Goal: Task Accomplishment & Management: Manage account settings

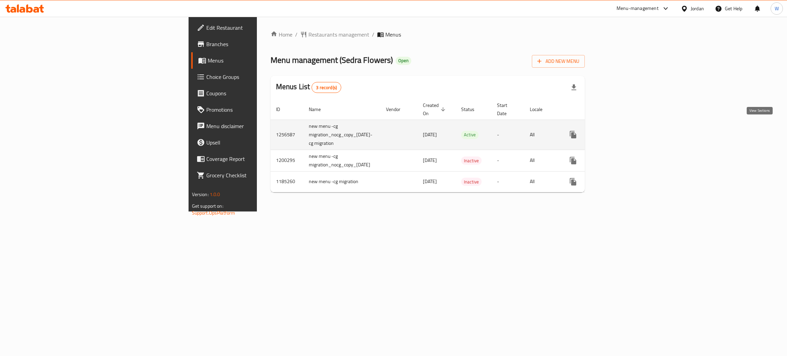
click at [626, 130] on icon "enhanced table" at bounding box center [622, 134] width 8 height 8
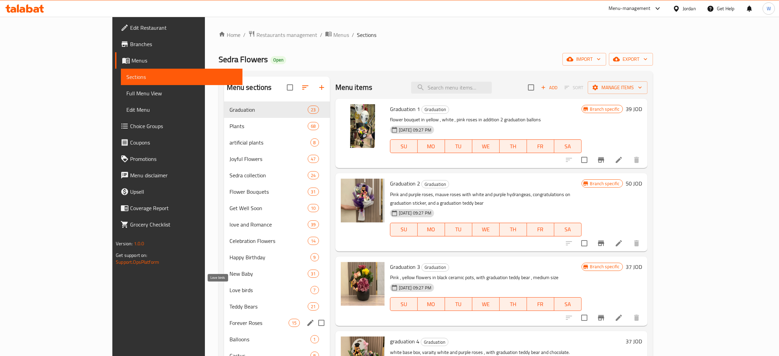
scroll to position [96, 0]
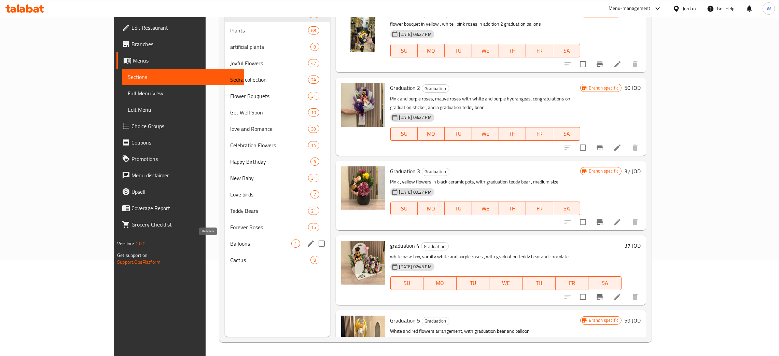
click at [232, 240] on span "Balloons" at bounding box center [260, 243] width 61 height 8
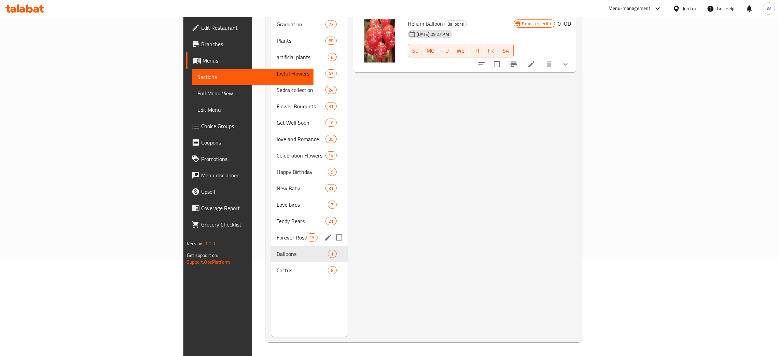
click at [277, 233] on span "Forever Roses" at bounding box center [292, 237] width 30 height 8
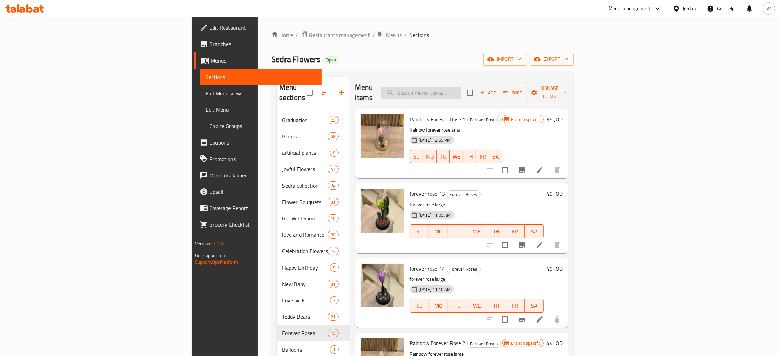
click at [461, 87] on input "search" at bounding box center [421, 93] width 81 height 12
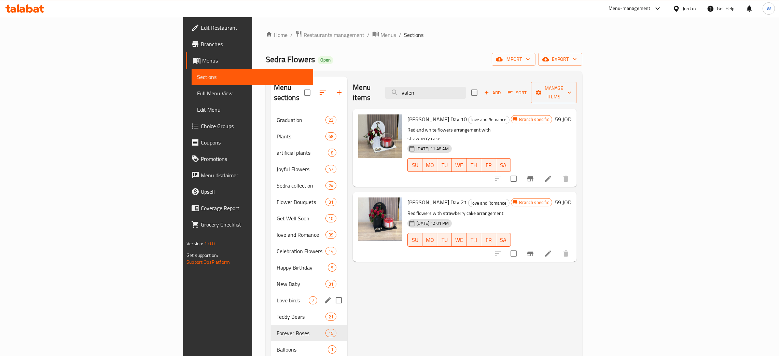
type input "valen"
click at [271, 292] on div "Love birds 7" at bounding box center [309, 300] width 76 height 16
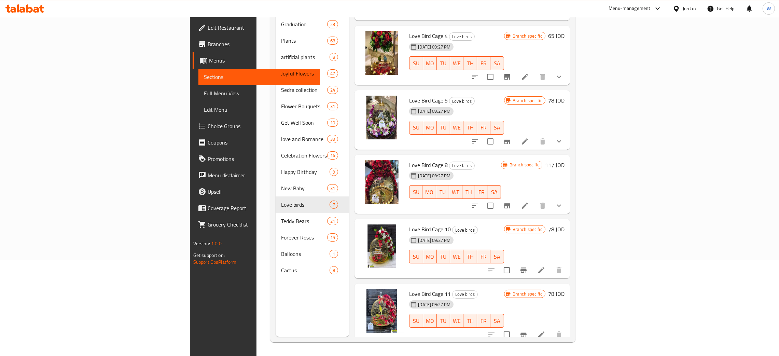
scroll to position [111, 0]
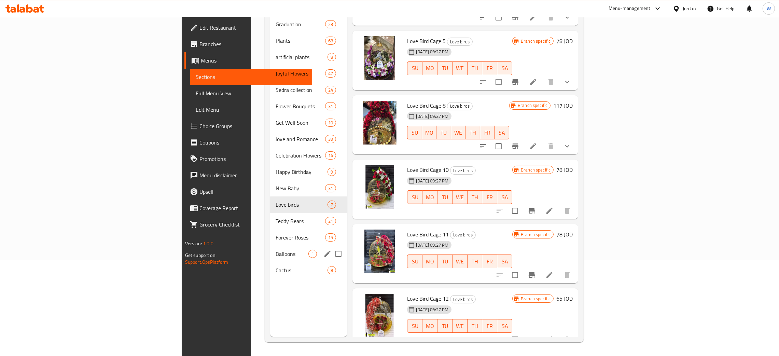
click at [270, 246] on div "Balloons 1" at bounding box center [308, 254] width 77 height 16
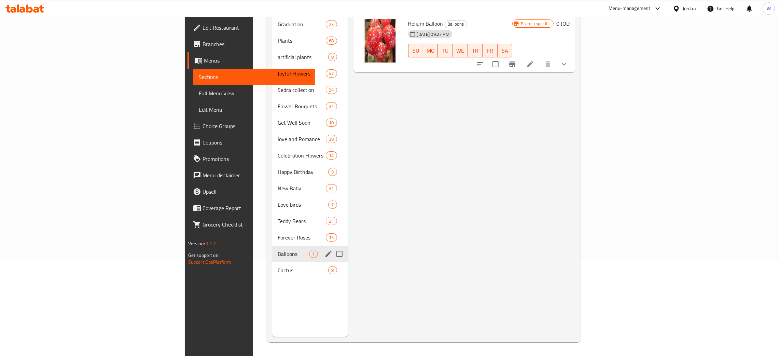
click at [278, 266] on span "Cactus" at bounding box center [303, 270] width 51 height 8
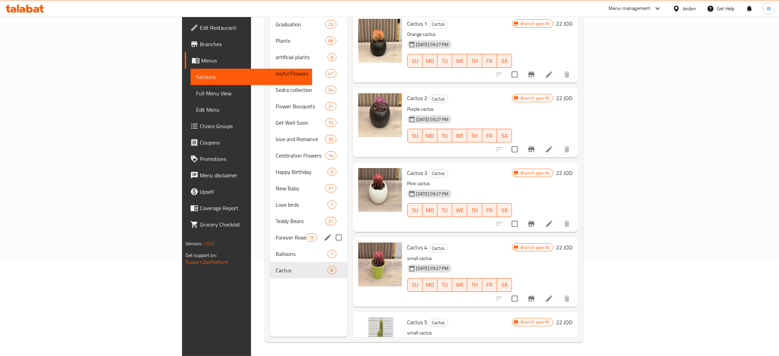
click at [276, 233] on span "Forever Roses" at bounding box center [291, 237] width 30 height 8
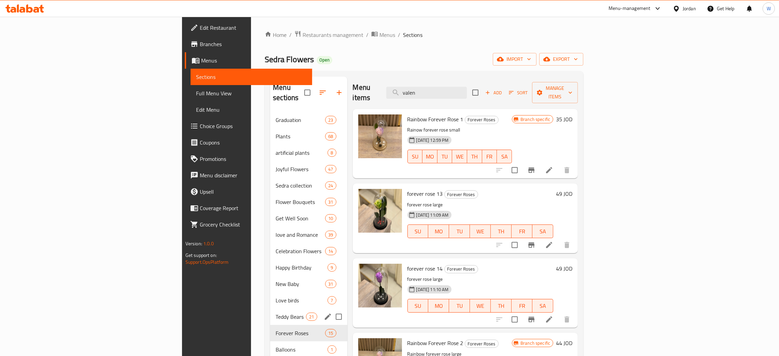
click at [270, 308] on div "Teddy Bears 21" at bounding box center [308, 316] width 77 height 16
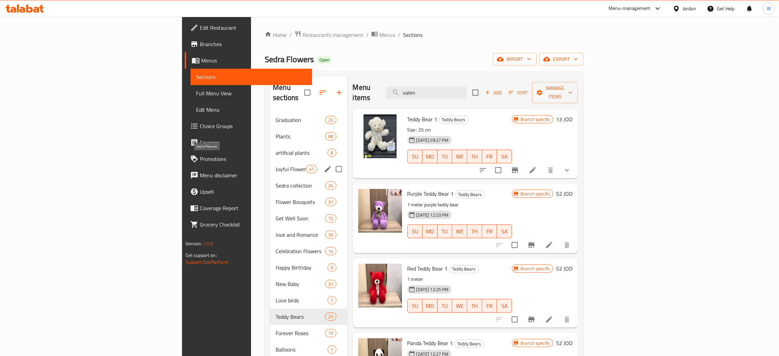
click at [276, 165] on span "Joyful Flowers" at bounding box center [291, 169] width 30 height 8
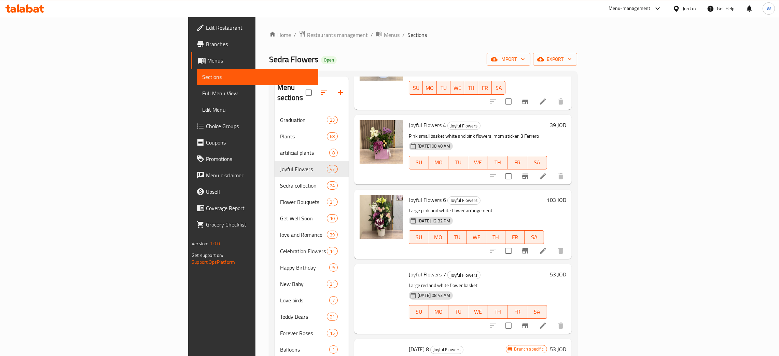
scroll to position [256, 0]
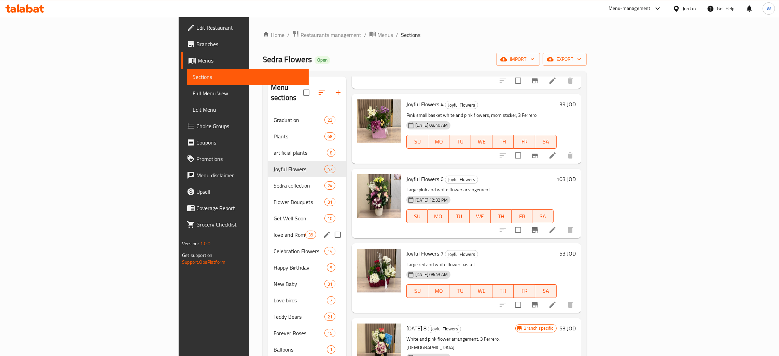
click at [268, 216] on div "Get Well Soon 10" at bounding box center [307, 218] width 78 height 16
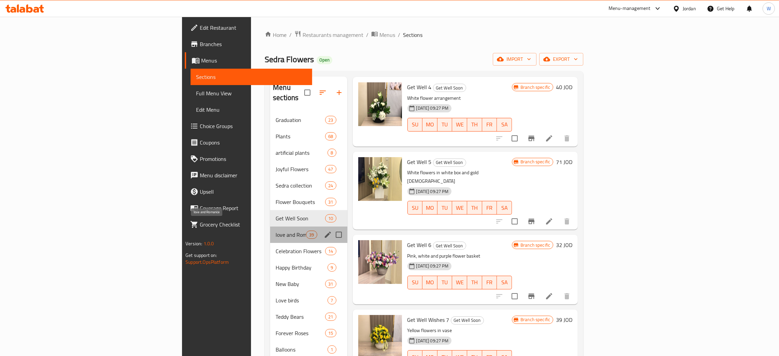
click at [276, 231] on span "love and Romance" at bounding box center [291, 235] width 30 height 8
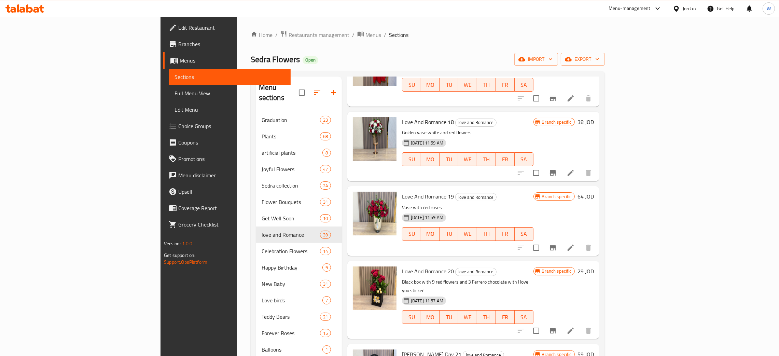
scroll to position [1280, 0]
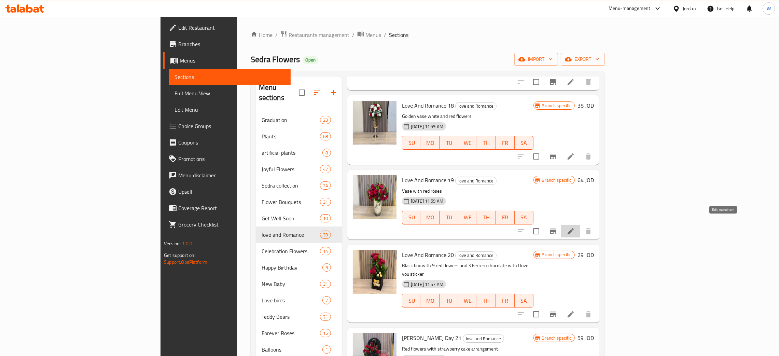
click at [575, 227] on icon at bounding box center [571, 231] width 8 height 8
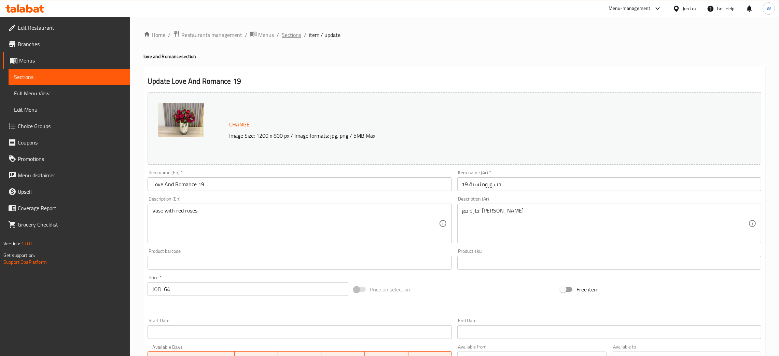
click at [296, 36] on span "Sections" at bounding box center [291, 35] width 19 height 8
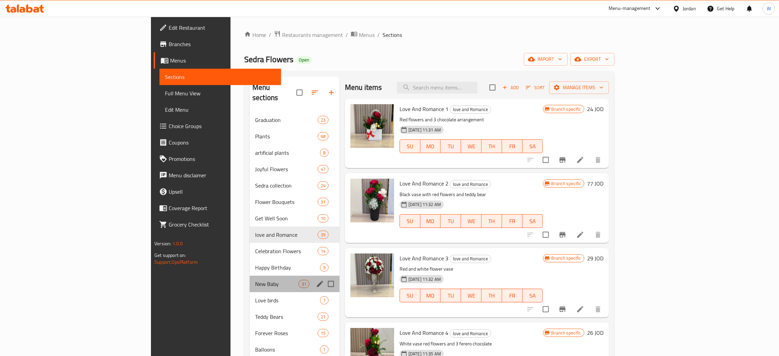
click at [250, 276] on div "New Baby [DEMOGRAPHIC_DATA]" at bounding box center [295, 284] width 90 height 16
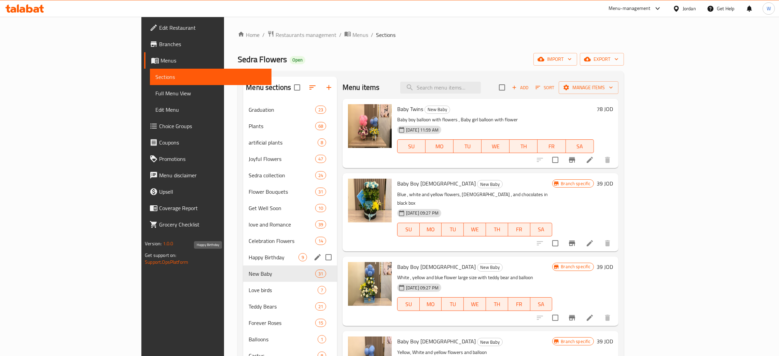
click at [249, 257] on span "Happy Birthday" at bounding box center [274, 257] width 50 height 8
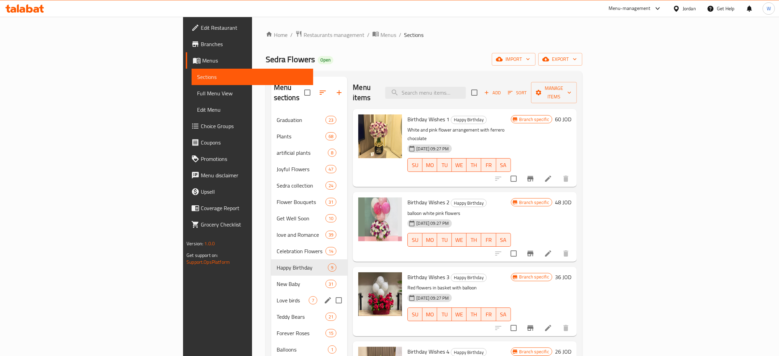
click at [271, 296] on div "Love birds 7" at bounding box center [309, 300] width 76 height 16
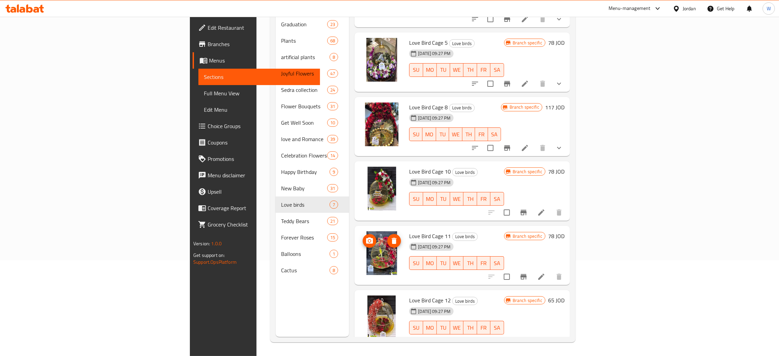
scroll to position [111, 0]
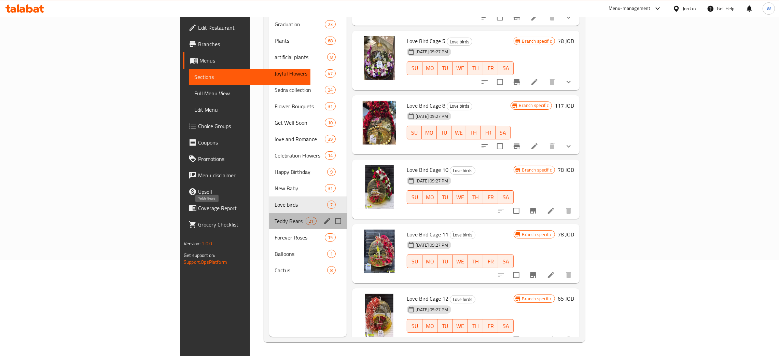
click at [275, 217] on span "Teddy Bears" at bounding box center [290, 221] width 31 height 8
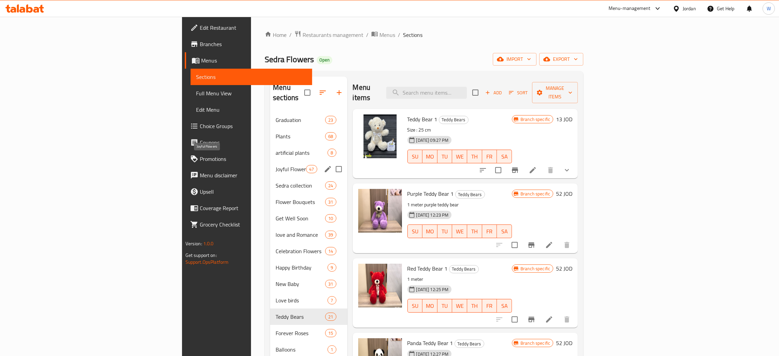
click at [276, 165] on span "Joyful Flowers" at bounding box center [291, 169] width 30 height 8
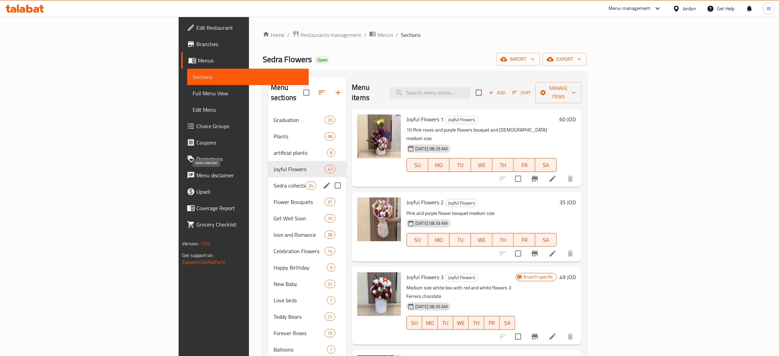
click at [274, 181] on span "Sedra collection" at bounding box center [290, 185] width 32 height 8
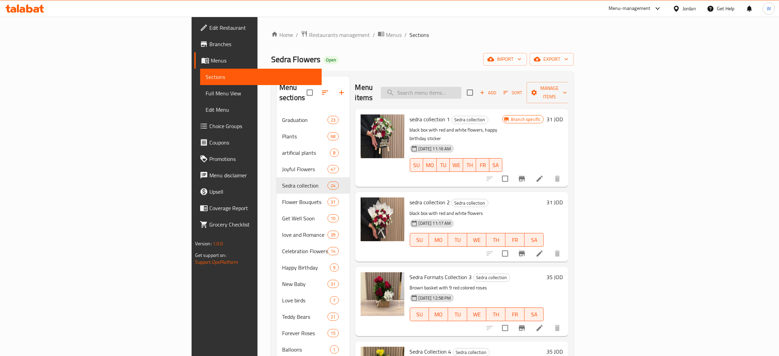
click at [461, 90] on input "search" at bounding box center [421, 93] width 81 height 12
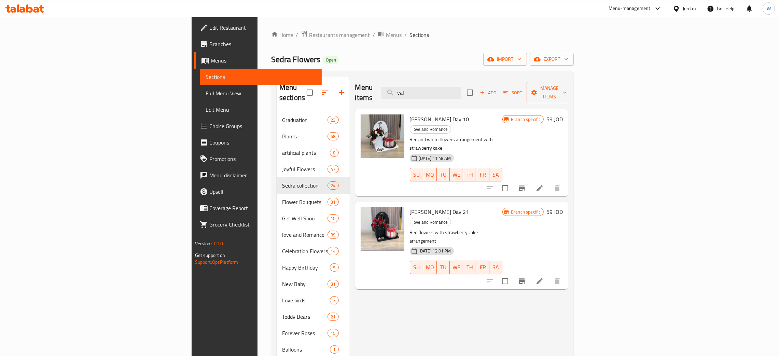
type input "val"
click at [526, 184] on icon "Branch-specific-item" at bounding box center [522, 188] width 8 height 8
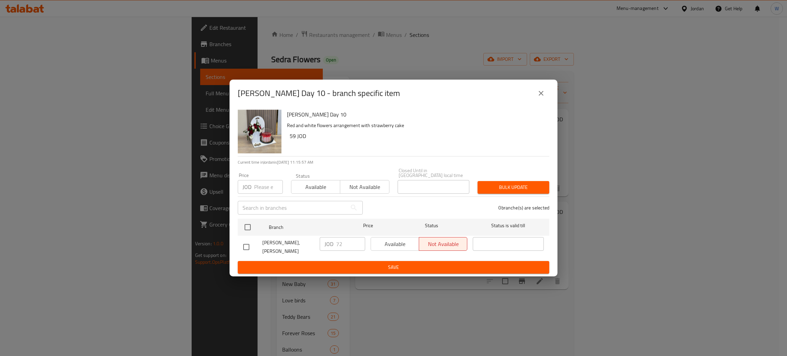
click at [539, 94] on icon "close" at bounding box center [541, 93] width 8 height 8
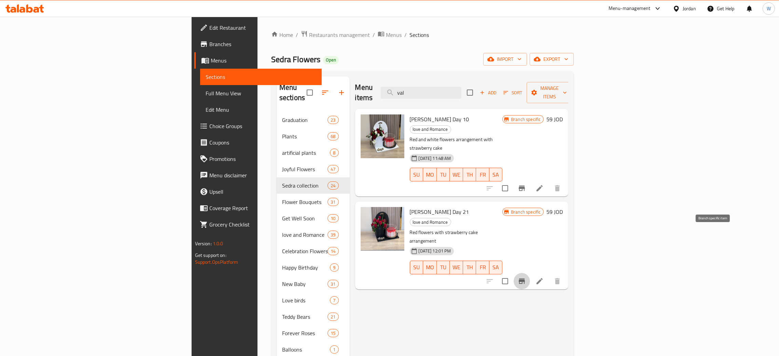
click at [526, 277] on icon "Branch-specific-item" at bounding box center [522, 281] width 8 height 8
